Goal: Find specific page/section: Find specific page/section

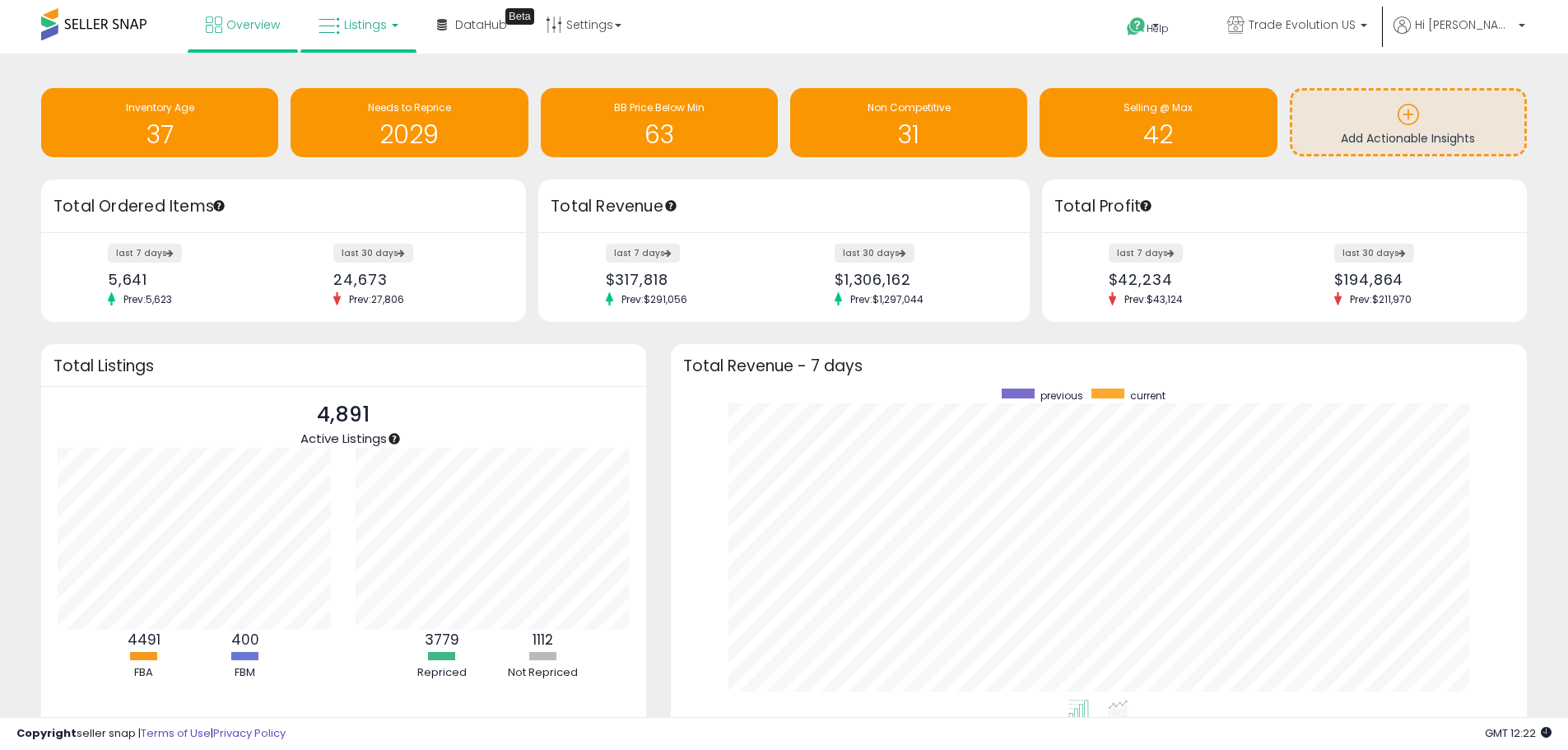
click at [342, 23] on link "Listings" at bounding box center [358, 24] width 104 height 49
click at [359, 79] on icon at bounding box center [371, 81] width 71 height 21
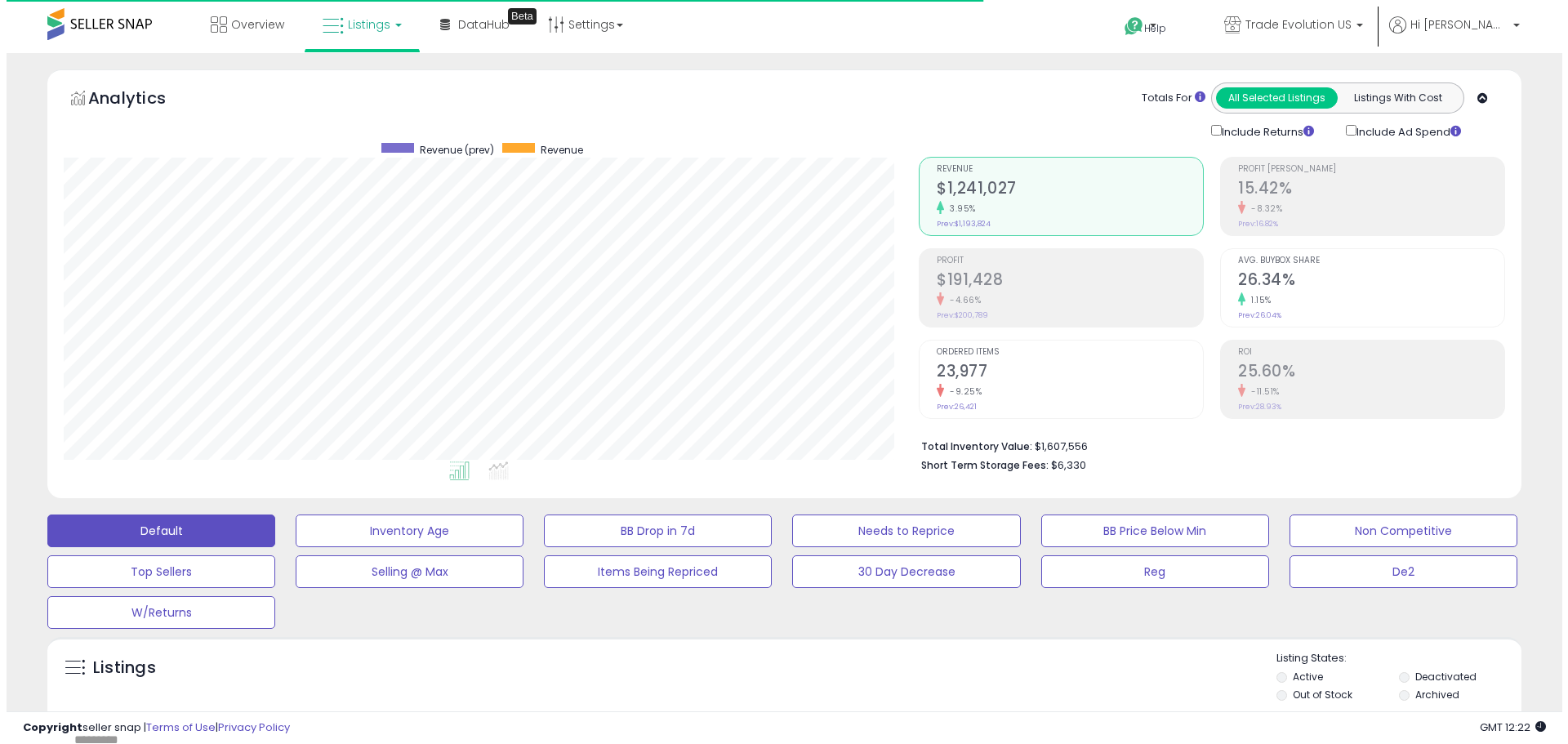
scroll to position [334, 855]
drag, startPoint x: 1371, startPoint y: 562, endPoint x: 1047, endPoint y: 655, distance: 337.1
click at [1370, 563] on button "De2" at bounding box center [1397, 571] width 228 height 33
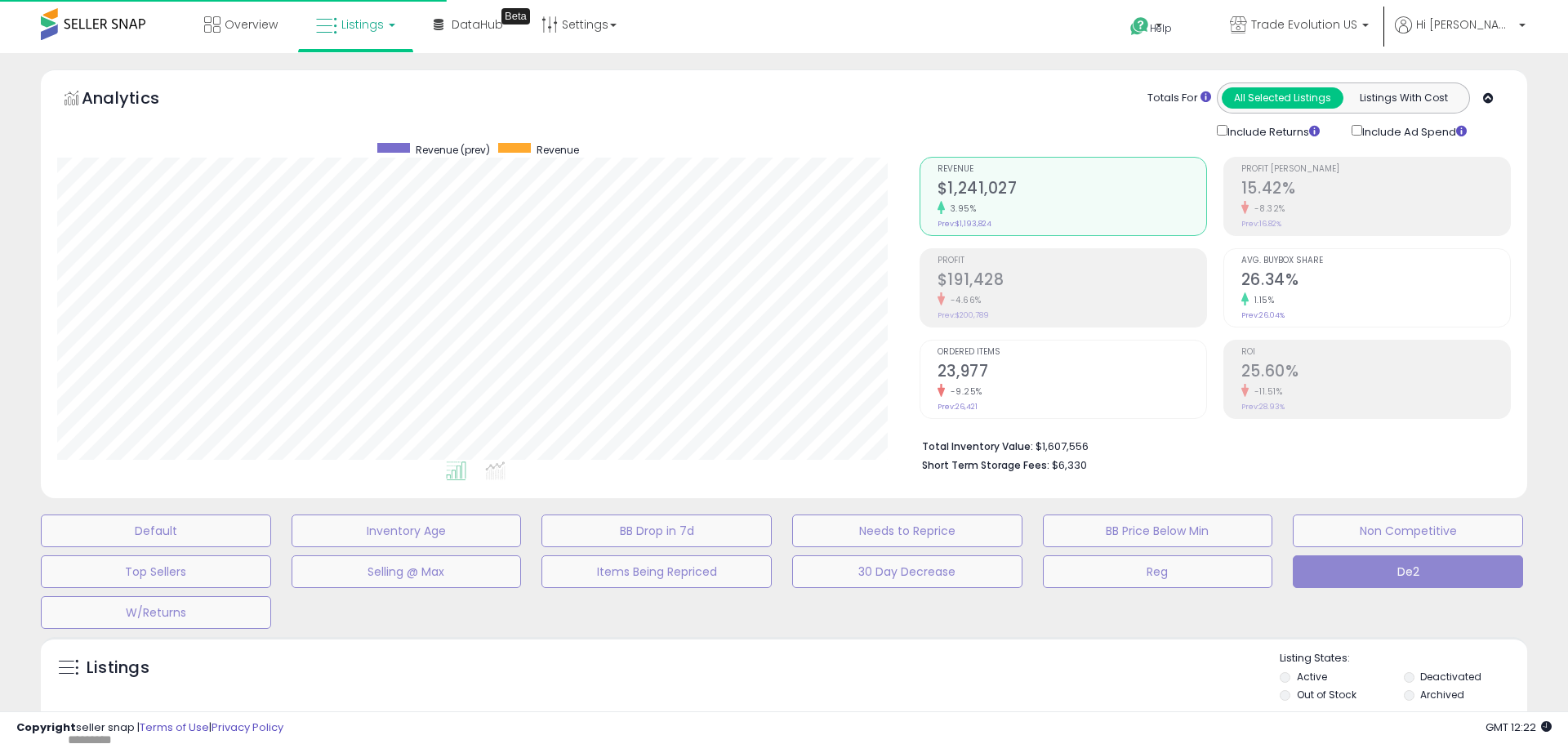
scroll to position [816181, 815852]
type input "*******"
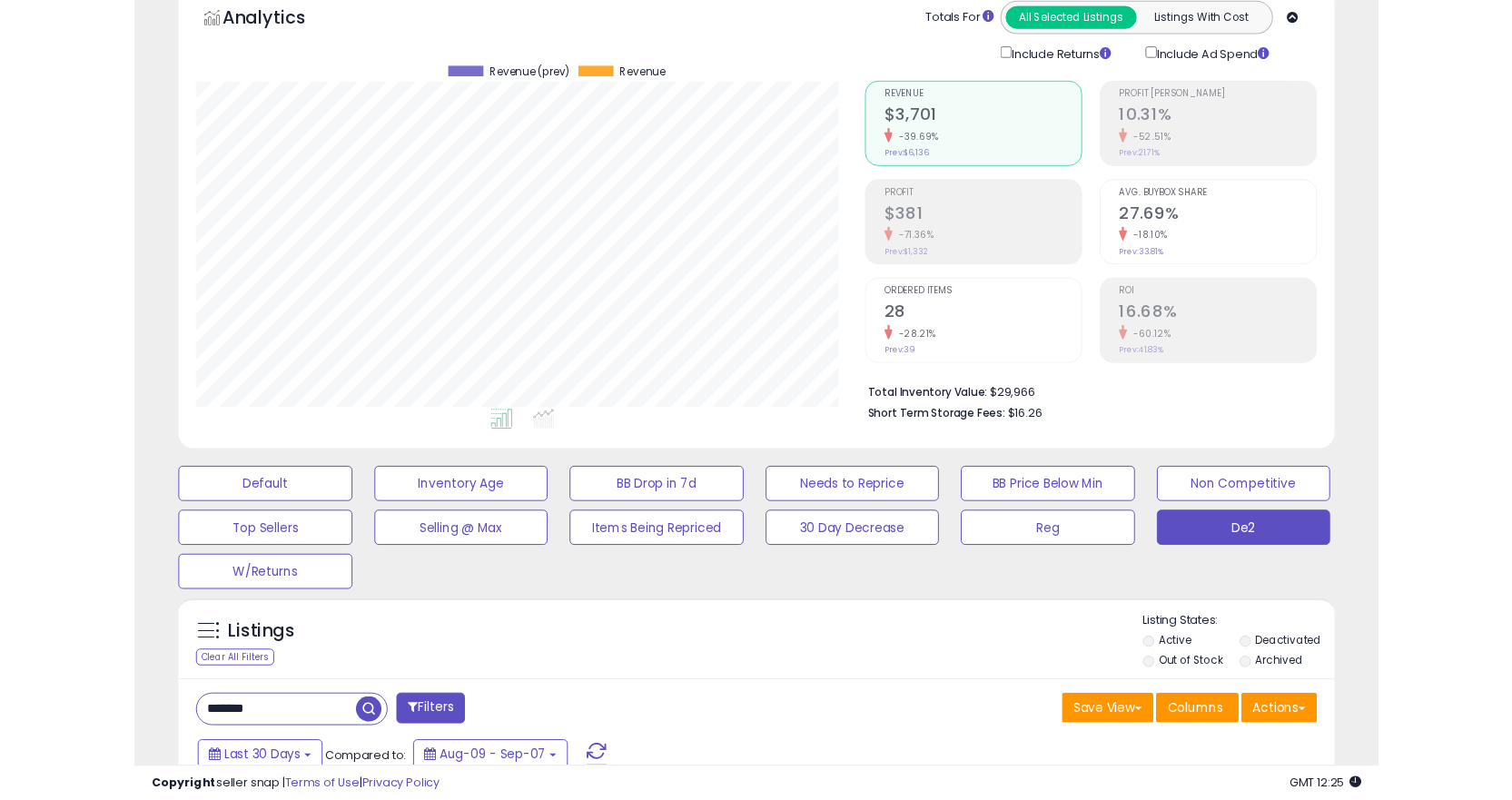
scroll to position [372, 823]
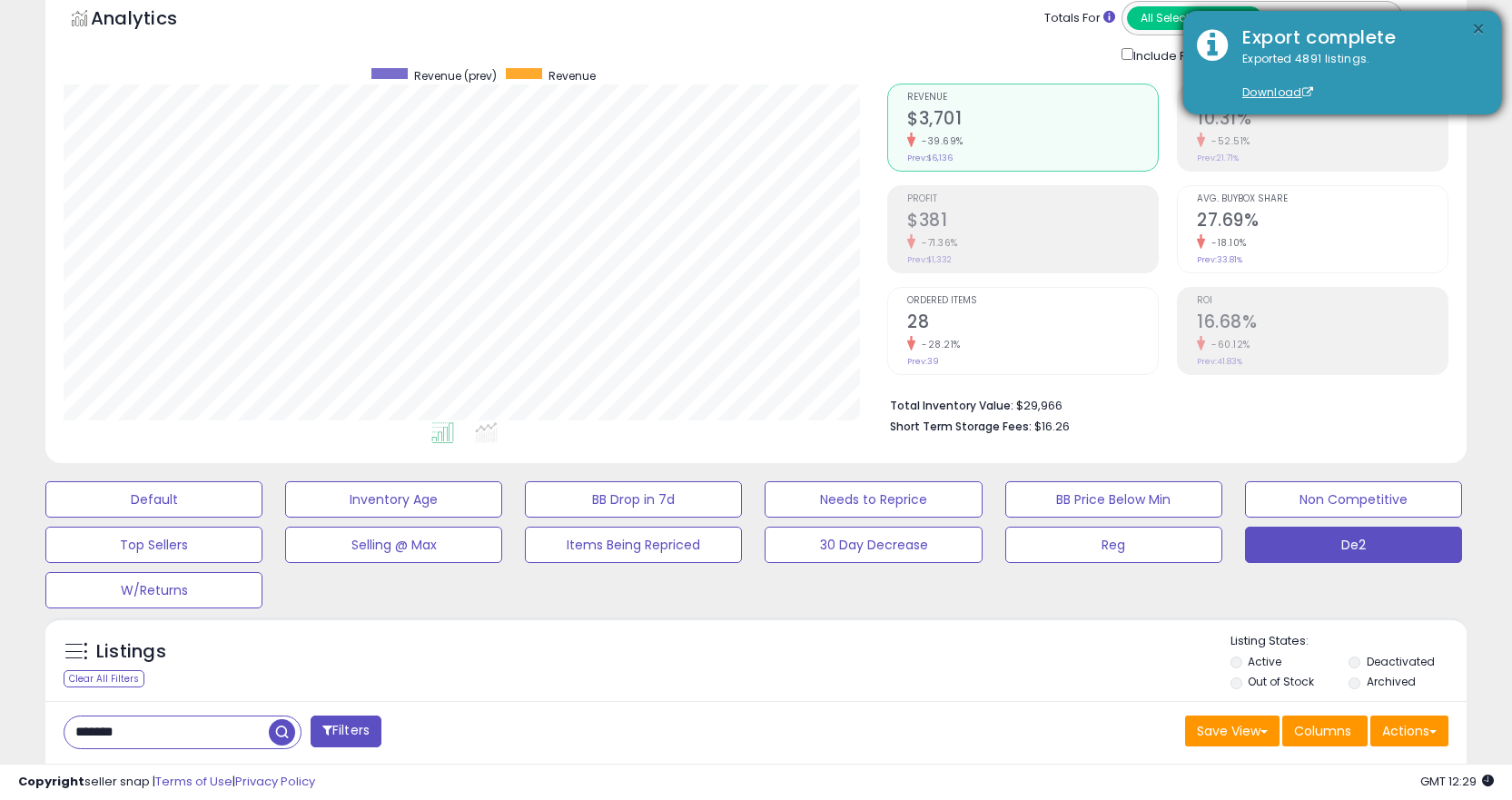
click at [1484, 29] on button "×" at bounding box center [1478, 29] width 15 height 23
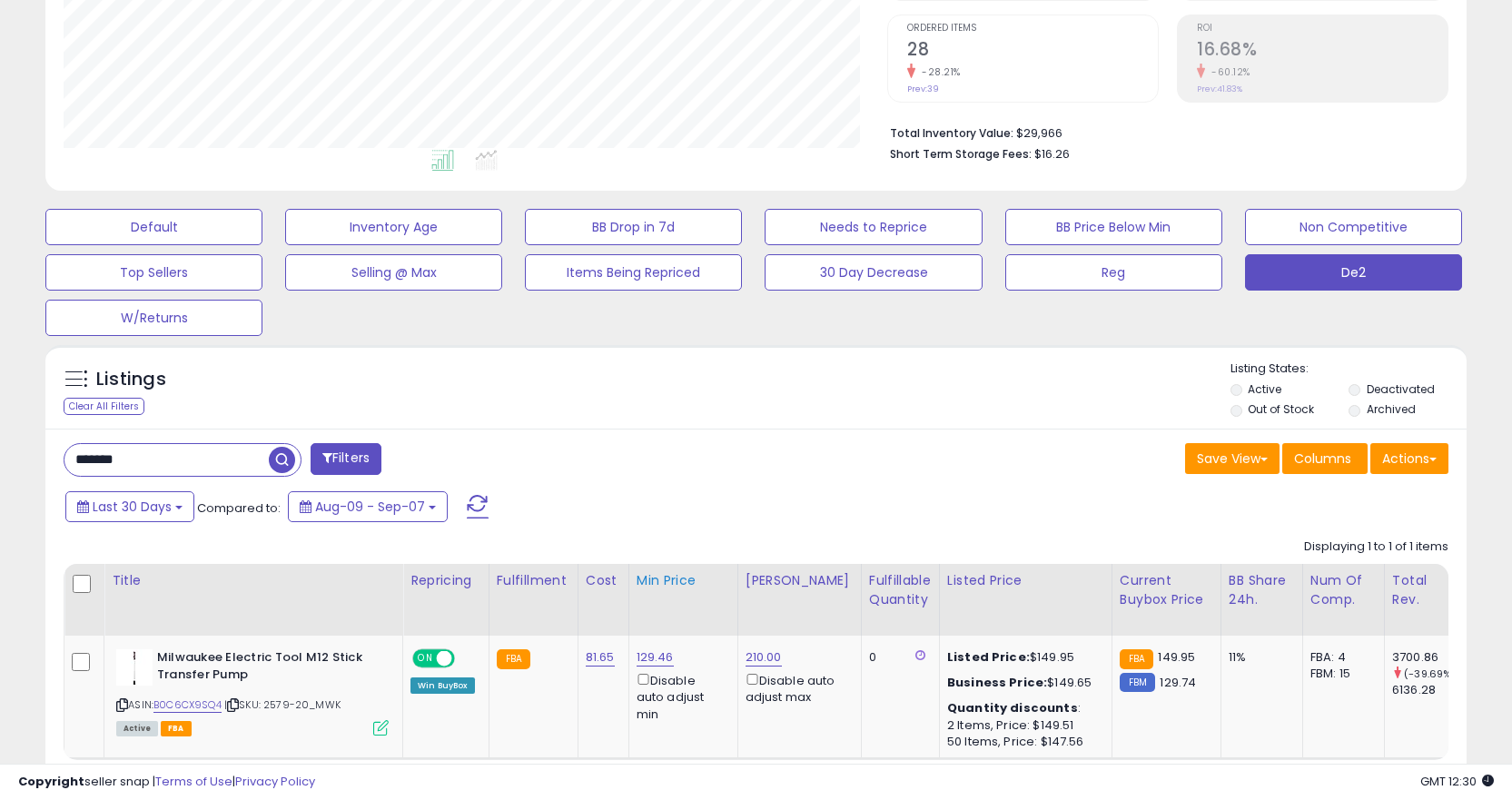
scroll to position [477, 0]
